Goal: Task Accomplishment & Management: Use online tool/utility

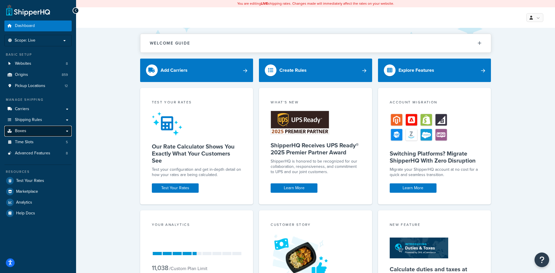
click at [42, 129] on link "Boxes" at bounding box center [37, 130] width 67 height 11
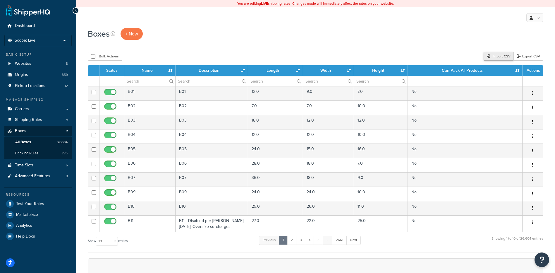
click at [501, 56] on div "Import CSV" at bounding box center [498, 56] width 30 height 9
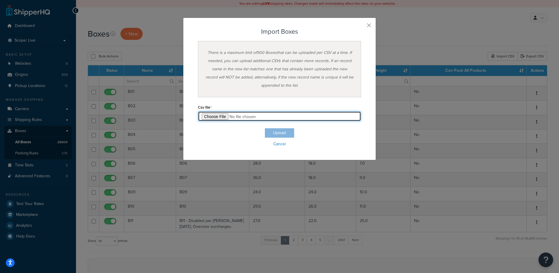
click at [220, 118] on input "file" at bounding box center [279, 116] width 163 height 10
type input "C:\fakepath\09_11_2025_box_dims.csv"
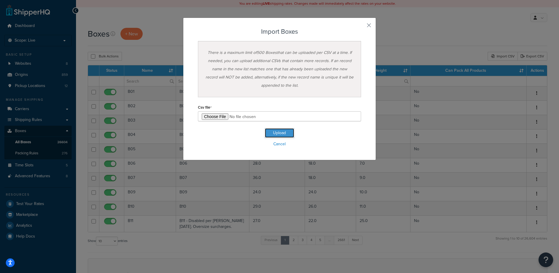
click at [273, 134] on button "Upload" at bounding box center [279, 132] width 29 height 9
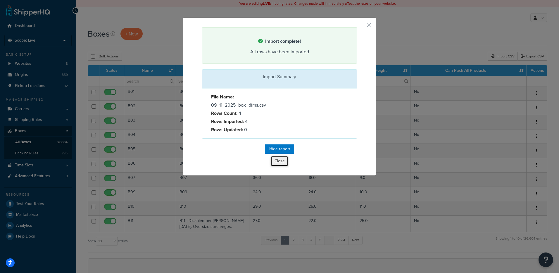
click at [276, 161] on button "Close" at bounding box center [280, 161] width 18 height 10
